Goal: Information Seeking & Learning: Learn about a topic

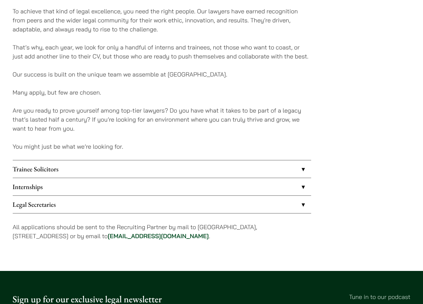
scroll to position [468, 0]
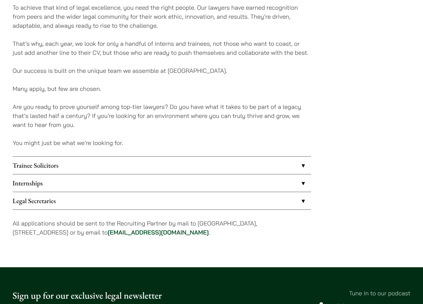
click at [187, 164] on link "Trainee Solicitors" at bounding box center [162, 165] width 298 height 17
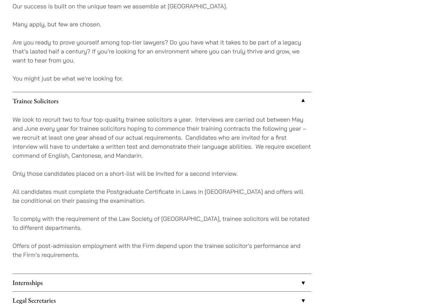
scroll to position [535, 0]
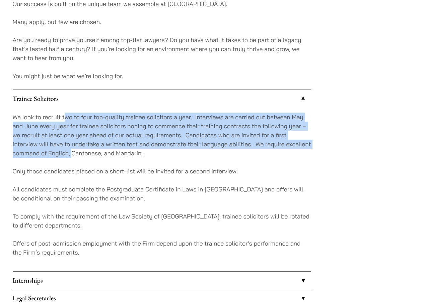
drag, startPoint x: 66, startPoint y: 120, endPoint x: 73, endPoint y: 158, distance: 38.7
click at [73, 158] on p "We look to recruit two to four top-quality trainee solicitors a year. Interview…" at bounding box center [162, 135] width 298 height 45
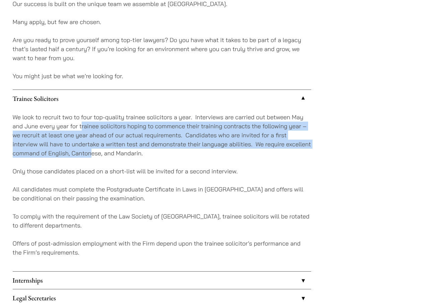
drag, startPoint x: 82, startPoint y: 127, endPoint x: 92, endPoint y: 154, distance: 29.0
click at [92, 154] on p "We look to recruit two to four top-quality trainee solicitors a year. Interview…" at bounding box center [162, 135] width 298 height 45
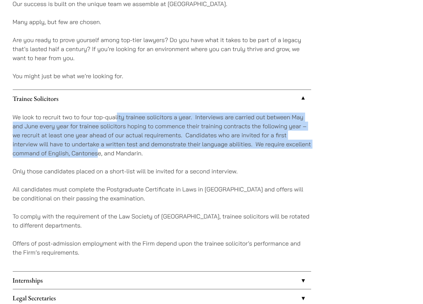
drag, startPoint x: 97, startPoint y: 157, endPoint x: 117, endPoint y: 118, distance: 43.2
click at [117, 118] on p "We look to recruit two to four top-quality trainee solicitors a year. Interview…" at bounding box center [162, 135] width 298 height 45
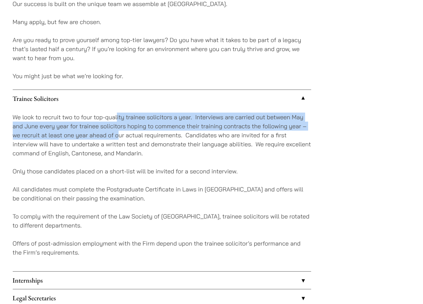
drag, startPoint x: 117, startPoint y: 118, endPoint x: 118, endPoint y: 133, distance: 15.1
click at [118, 133] on p "We look to recruit two to four top-quality trainee solicitors a year. Interview…" at bounding box center [162, 135] width 298 height 45
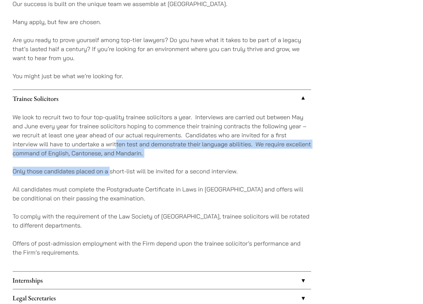
drag, startPoint x: 115, startPoint y: 140, endPoint x: 109, endPoint y: 173, distance: 32.9
click at [109, 173] on div "We look to recruit two to four top-quality trainee solicitors a year. Interview…" at bounding box center [162, 189] width 298 height 164
click at [109, 173] on p "Only those candidates placed on a short-list will be invited for a second inter…" at bounding box center [162, 171] width 298 height 9
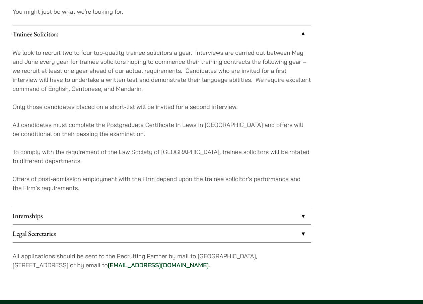
scroll to position [602, 0]
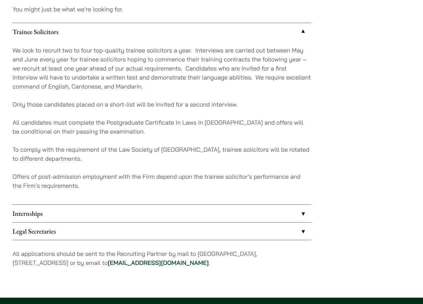
click at [91, 212] on link "Internships" at bounding box center [162, 213] width 298 height 17
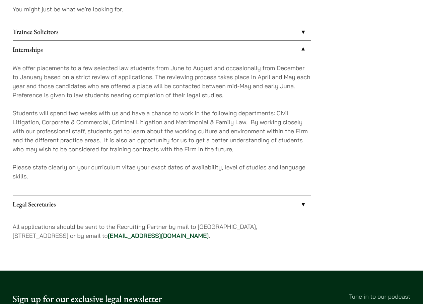
drag, startPoint x: 92, startPoint y: 184, endPoint x: 48, endPoint y: 91, distance: 103.1
click at [48, 91] on p "We offer placements to a few selected law students from June to August and occa…" at bounding box center [162, 82] width 298 height 36
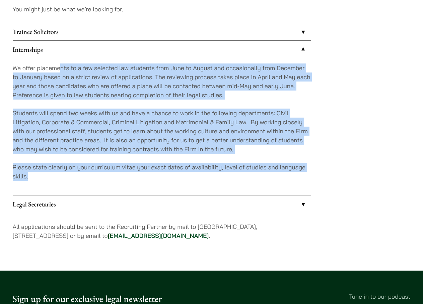
drag, startPoint x: 60, startPoint y: 69, endPoint x: 73, endPoint y: 176, distance: 107.5
click at [73, 176] on div "We offer placements to a few selected law students from June to August and occa…" at bounding box center [162, 126] width 298 height 137
click at [72, 175] on p "Please state clearly on your curriculum vitae your exact dates of availability,…" at bounding box center [162, 172] width 298 height 18
